Goal: Register for event/course

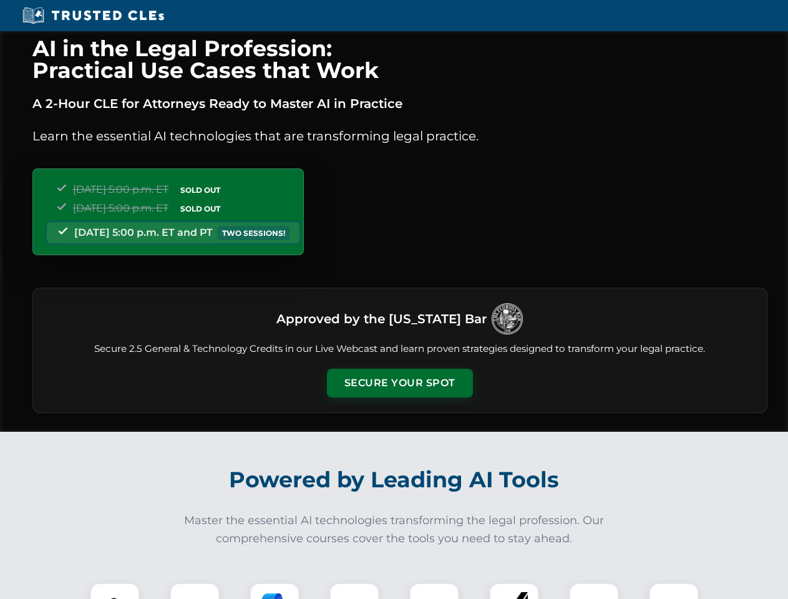
click at [399, 383] on button "Secure Your Spot" at bounding box center [400, 383] width 146 height 29
click at [115, 591] on img at bounding box center [115, 607] width 36 height 36
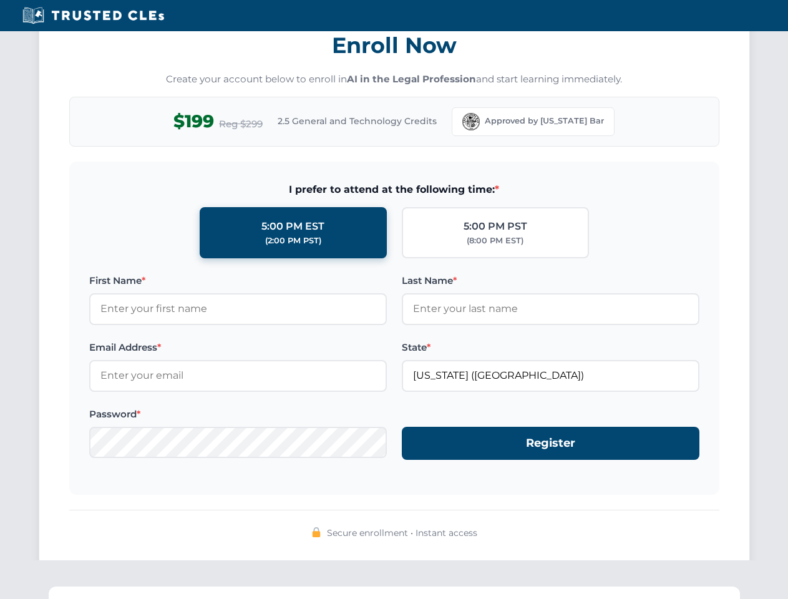
scroll to position [1224, 0]
